Goal: Information Seeking & Learning: Learn about a topic

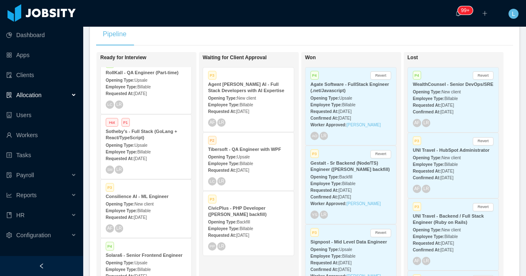
scroll to position [119, 0]
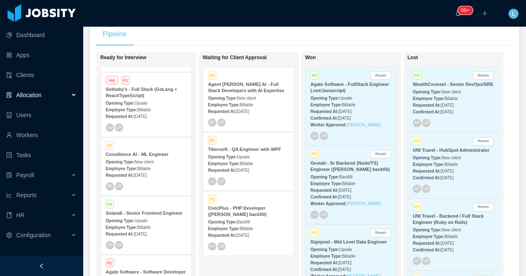
click at [152, 164] on span "New client" at bounding box center [144, 162] width 19 height 5
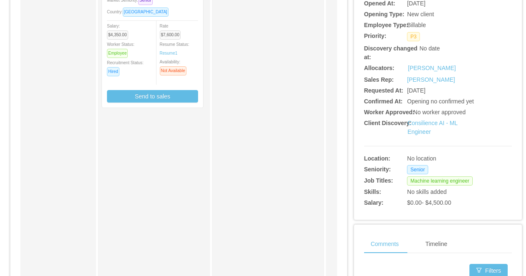
scroll to position [202, 0]
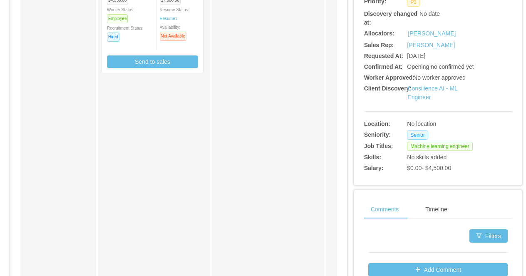
click at [422, 92] on div "Consilience AI - ML Engineer" at bounding box center [445, 92] width 74 height 17
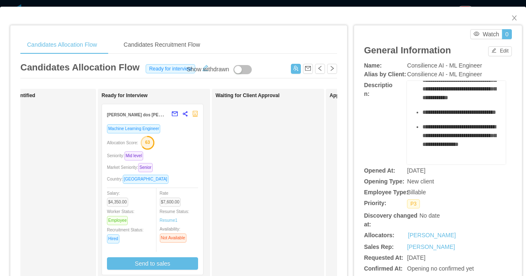
click at [178, 151] on div "Seniority: Mid level" at bounding box center [152, 156] width 91 height 10
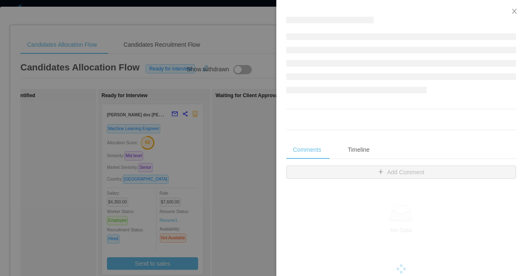
click at [241, 193] on div at bounding box center [263, 138] width 526 height 276
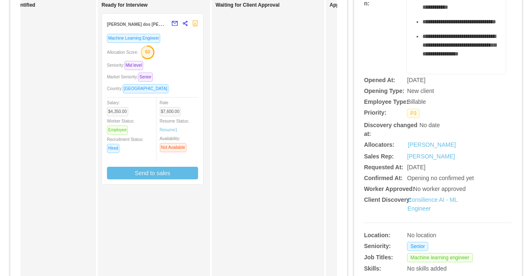
scroll to position [107, 0]
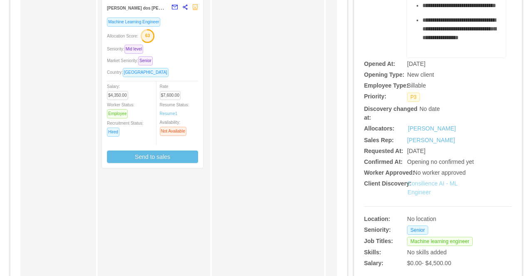
click at [422, 192] on link "Consilience AI - ML Engineer" at bounding box center [433, 187] width 50 height 15
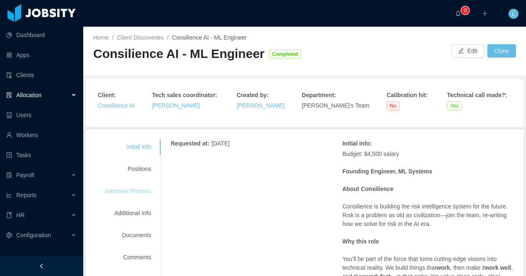
click at [136, 195] on div "Interview Process" at bounding box center [128, 190] width 66 height 15
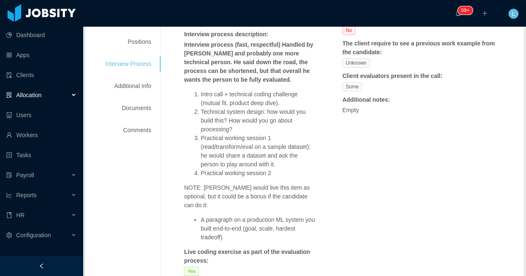
scroll to position [128, 0]
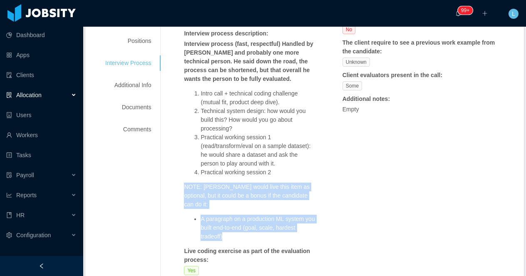
drag, startPoint x: 187, startPoint y: 186, endPoint x: 267, endPoint y: 227, distance: 89.6
click at [267, 227] on span "Interview process (fast, respectful) Handled by Adriel and probably one more te…" at bounding box center [250, 140] width 132 height 201
copy span "NOTE: Adriel would live this item as optional, but it could be a bonus if the c…"
